Goal: Information Seeking & Learning: Learn about a topic

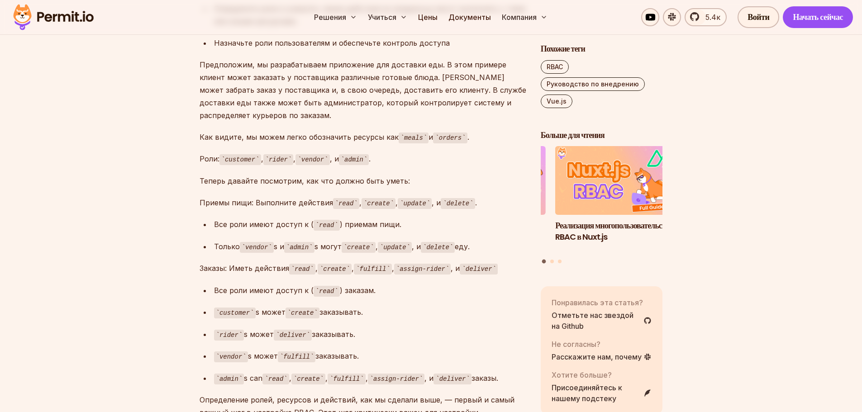
scroll to position [955, 0]
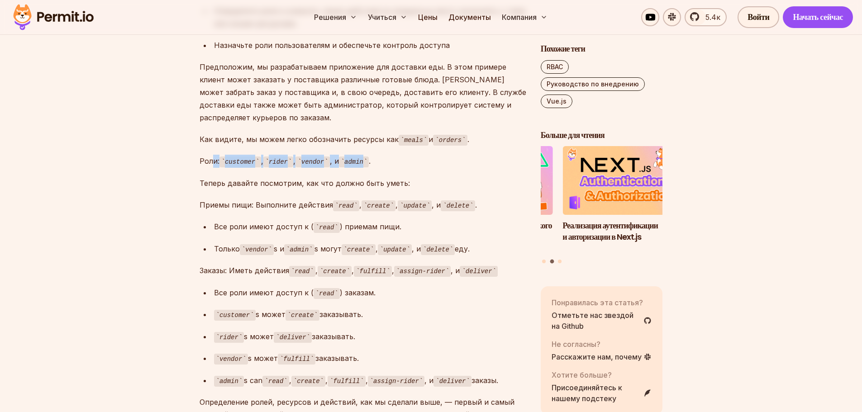
drag, startPoint x: 360, startPoint y: 161, endPoint x: 211, endPoint y: 158, distance: 148.9
click at [211, 158] on p "Роли: customer , rider , vendor , и admin ." at bounding box center [362, 161] width 327 height 13
click at [211, 158] on font "Роли:" at bounding box center [209, 161] width 20 height 9
drag, startPoint x: 214, startPoint y: 209, endPoint x: 342, endPoint y: 200, distance: 128.3
click at [341, 200] on p "Приемы пищи: Выполните действия read , create , update , и delete ." at bounding box center [362, 205] width 327 height 13
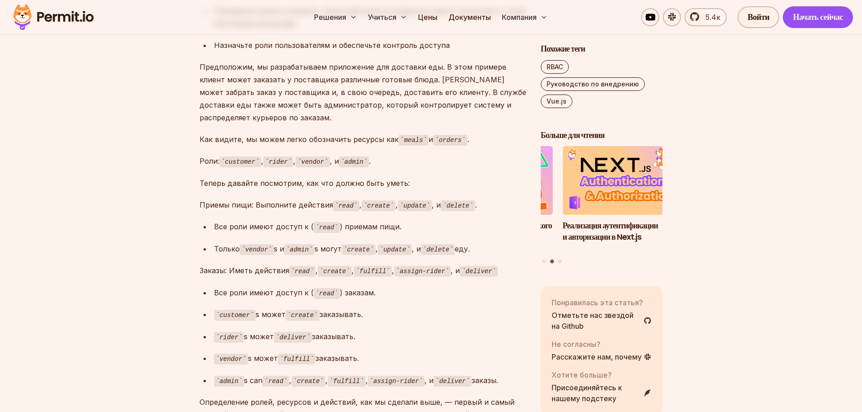
click at [343, 200] on code "read" at bounding box center [346, 205] width 26 height 11
drag, startPoint x: 334, startPoint y: 208, endPoint x: 433, endPoint y: 205, distance: 99.1
click at [432, 205] on p "Приемы пищи: Выполните действия read , create , update , и delete ." at bounding box center [362, 205] width 327 height 13
click at [434, 205] on font ", и" at bounding box center [436, 204] width 9 height 9
drag, startPoint x: 464, startPoint y: 205, endPoint x: 336, endPoint y: 201, distance: 128.1
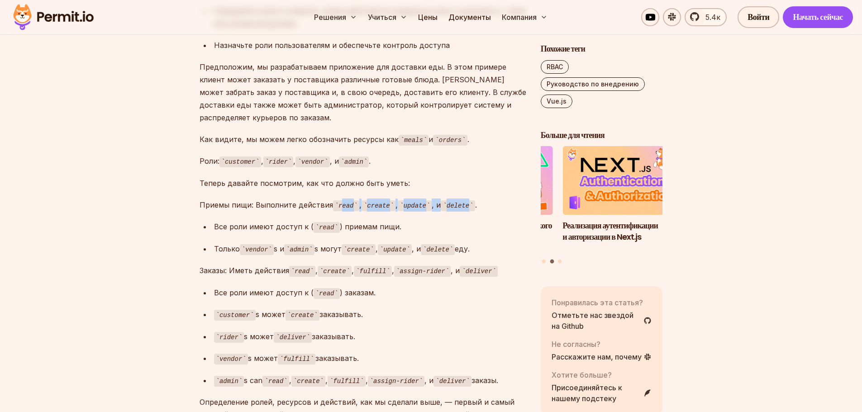
click at [336, 201] on p "Приемы пищи: Выполните действия read , create , update , и delete ." at bounding box center [362, 205] width 327 height 13
click at [336, 201] on code "read" at bounding box center [346, 205] width 26 height 11
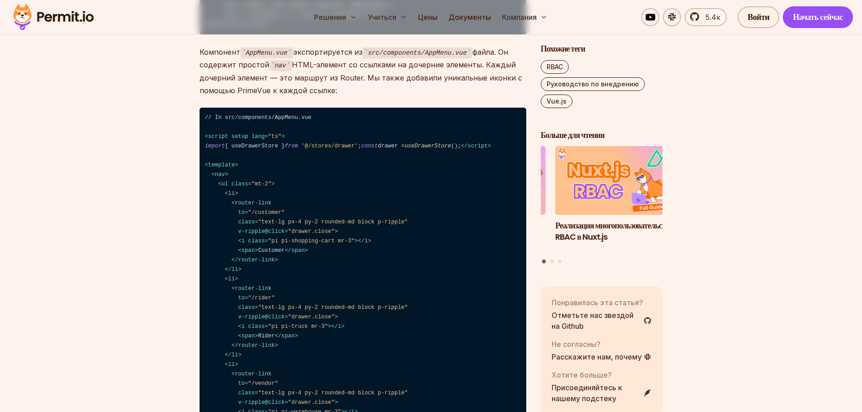
scroll to position [1905, 0]
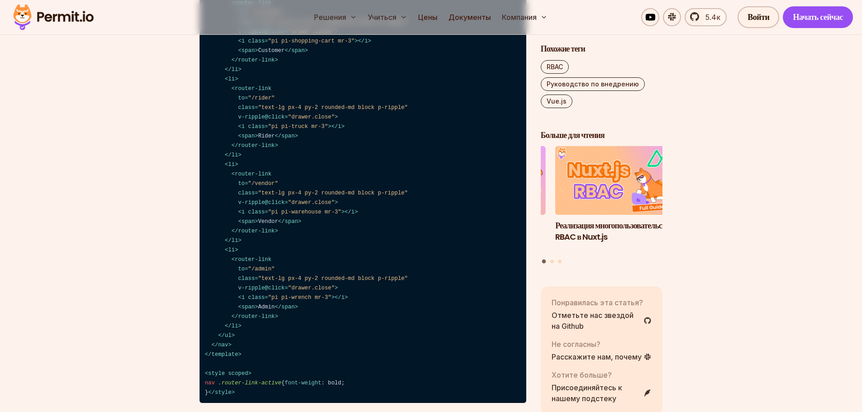
drag, startPoint x: 273, startPoint y: 111, endPoint x: 338, endPoint y: 116, distance: 65.8
drag, startPoint x: 369, startPoint y: 112, endPoint x: 418, endPoint y: 123, distance: 51.0
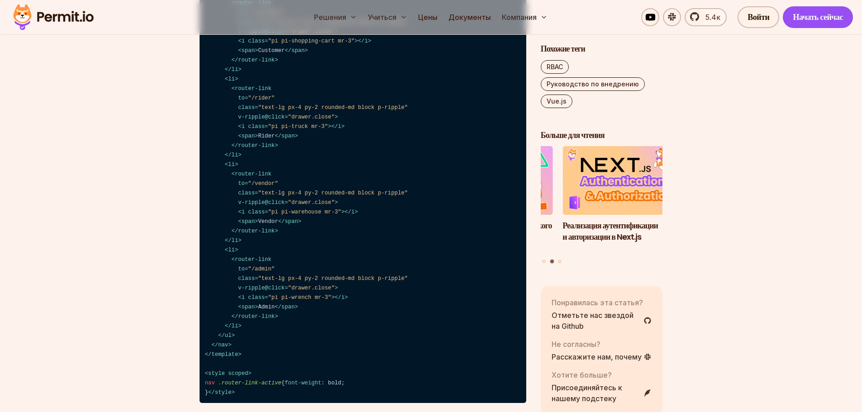
drag, startPoint x: 473, startPoint y: 113, endPoint x: 462, endPoint y: 144, distance: 33.0
drag, startPoint x: 448, startPoint y: 158, endPoint x: 387, endPoint y: 94, distance: 88.6
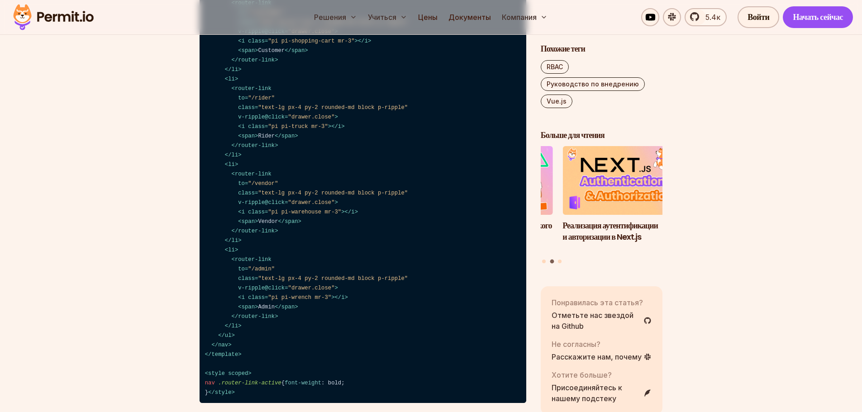
drag, startPoint x: 323, startPoint y: 145, endPoint x: 327, endPoint y: 162, distance: 17.5
drag, startPoint x: 346, startPoint y: 151, endPoint x: 271, endPoint y: 119, distance: 81.1
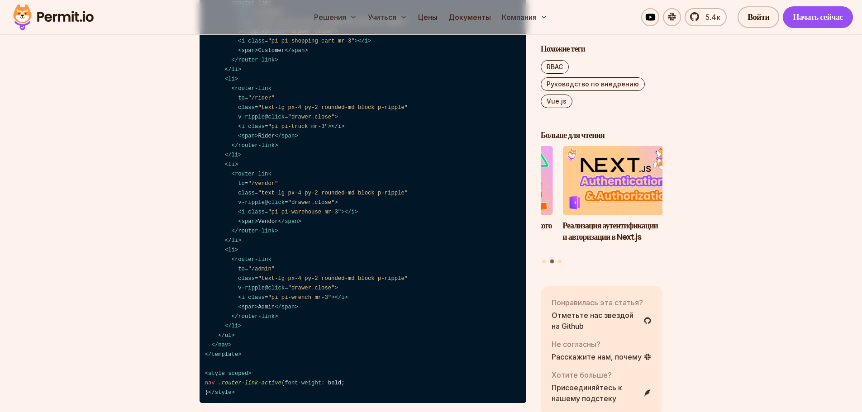
drag, startPoint x: 246, startPoint y: 119, endPoint x: 316, endPoint y: 152, distance: 77.9
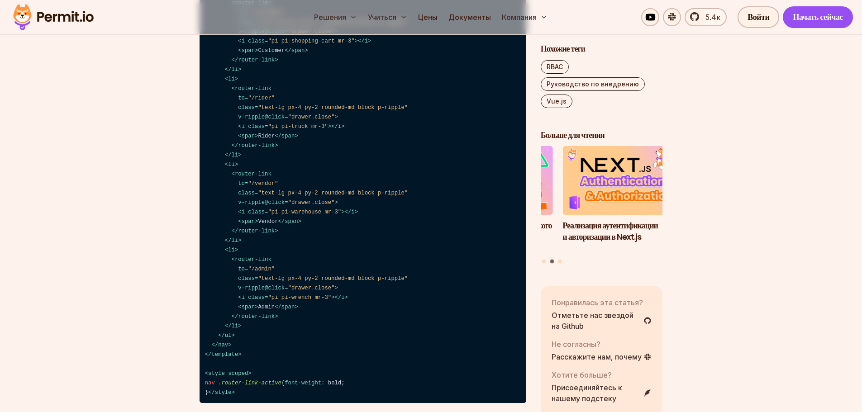
drag, startPoint x: 338, startPoint y: 155, endPoint x: 223, endPoint y: 118, distance: 121.2
drag, startPoint x: 196, startPoint y: 114, endPoint x: 382, endPoint y: 156, distance: 191.1
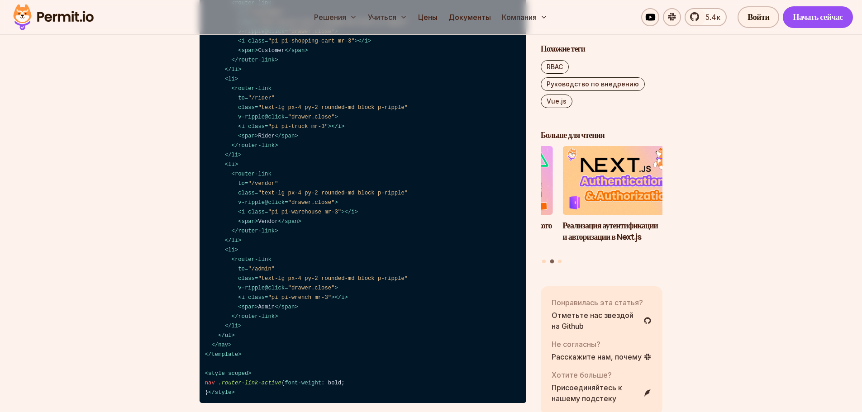
drag, startPoint x: 349, startPoint y: 155, endPoint x: 334, endPoint y: 152, distance: 15.1
drag, startPoint x: 197, startPoint y: 114, endPoint x: 371, endPoint y: 145, distance: 177.5
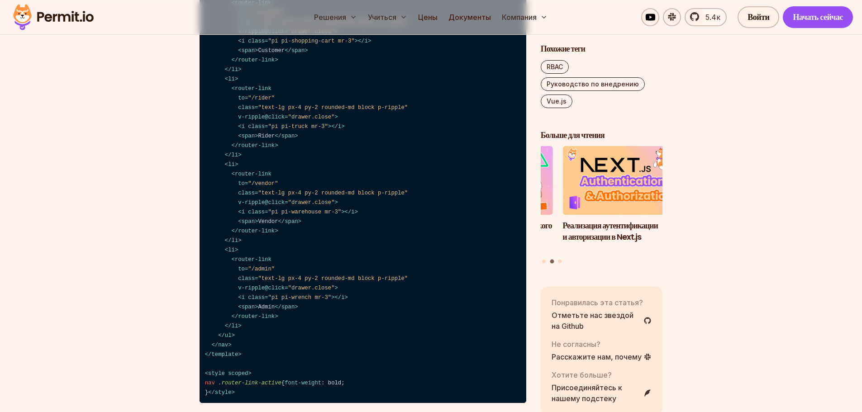
drag, startPoint x: 329, startPoint y: 157, endPoint x: 225, endPoint y: 128, distance: 108.1
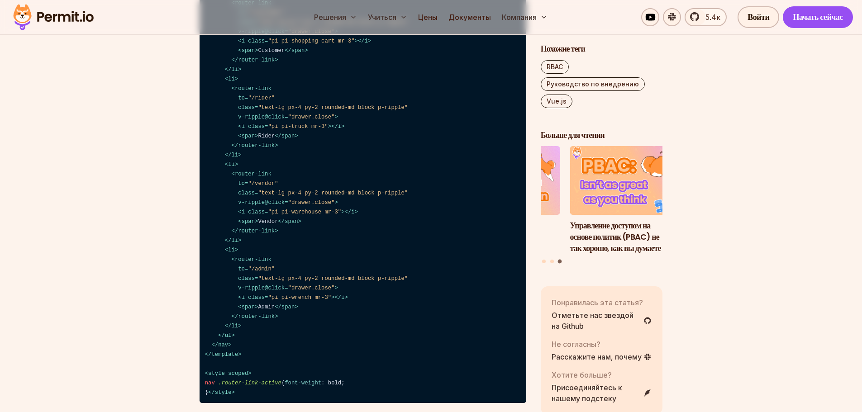
drag, startPoint x: 229, startPoint y: 128, endPoint x: 347, endPoint y: 155, distance: 121.1
drag, startPoint x: 338, startPoint y: 160, endPoint x: 203, endPoint y: 121, distance: 140.3
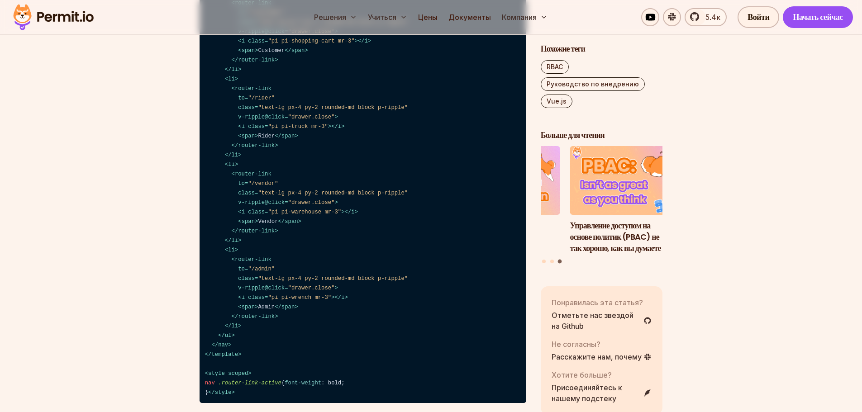
drag, startPoint x: 198, startPoint y: 109, endPoint x: 351, endPoint y: 138, distance: 155.2
drag, startPoint x: 339, startPoint y: 154, endPoint x: 198, endPoint y: 110, distance: 147.5
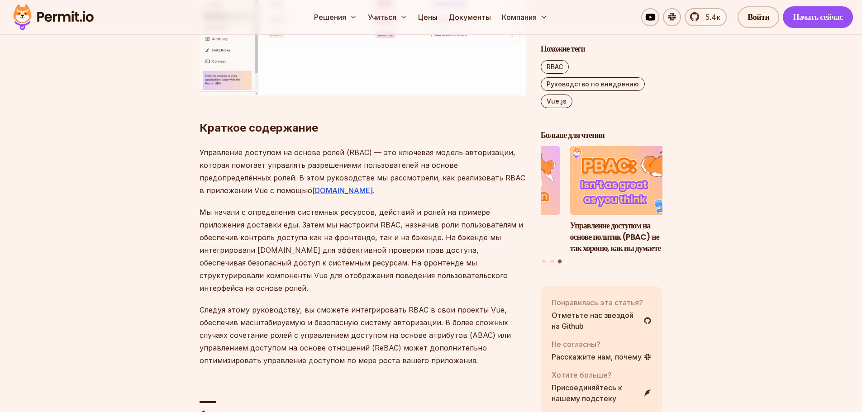
scroll to position [6293, 0]
